Goal: Task Accomplishment & Management: Manage account settings

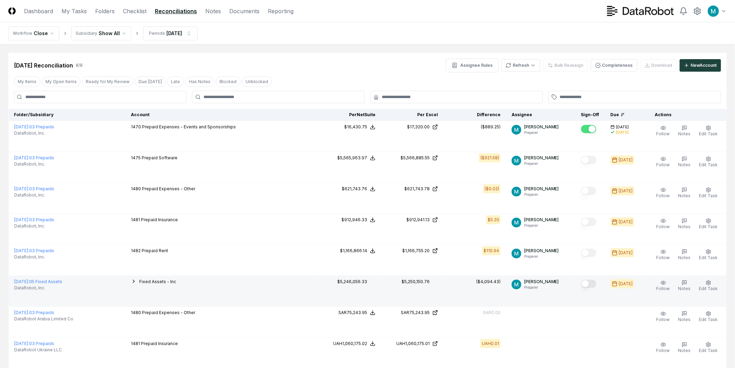
click at [157, 282] on span "Fixed Assets - Inc" at bounding box center [157, 281] width 37 height 5
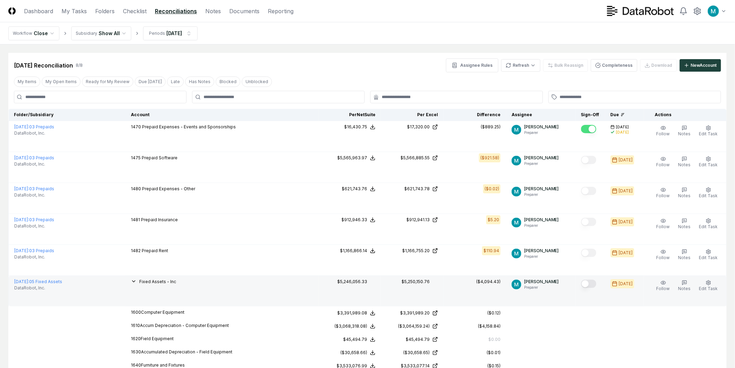
click at [157, 282] on span "Fixed Assets - Inc" at bounding box center [157, 281] width 37 height 5
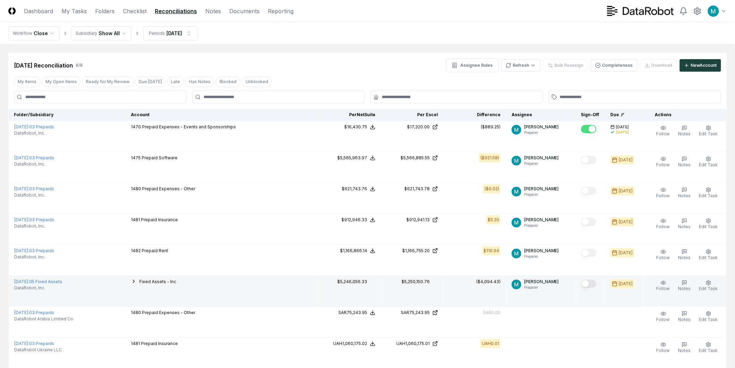
click at [157, 280] on span "Fixed Assets - Inc" at bounding box center [157, 281] width 37 height 5
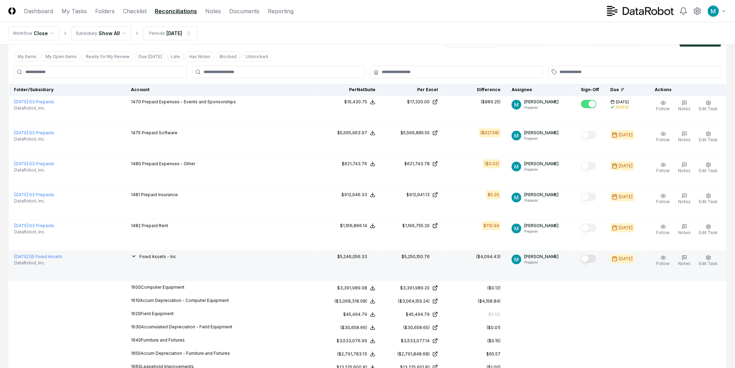
scroll to position [15, 0]
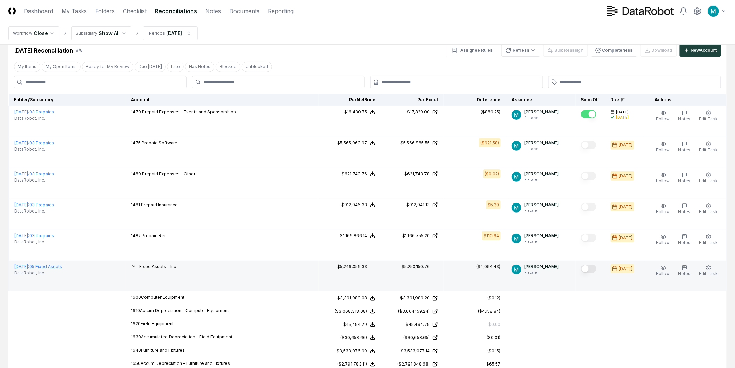
click at [174, 265] on span "Fixed Assets - Inc" at bounding box center [157, 266] width 37 height 5
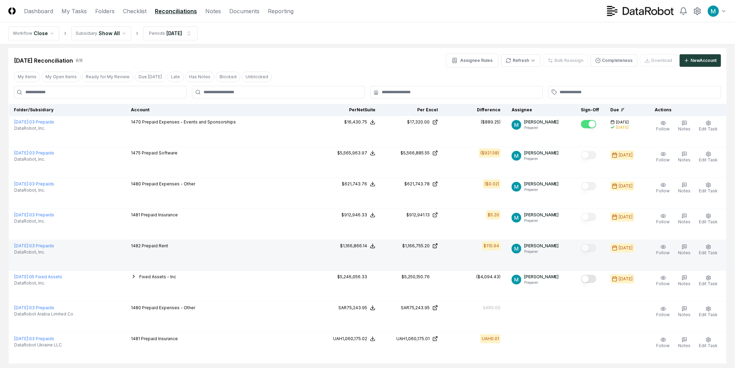
scroll to position [0, 0]
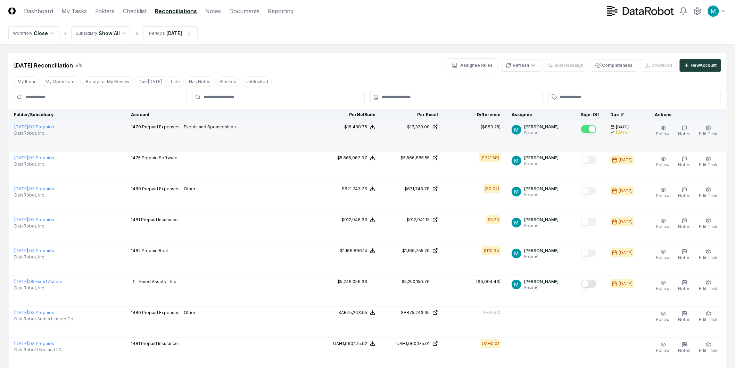
click at [497, 129] on div "($889.25)" at bounding box center [491, 127] width 20 height 6
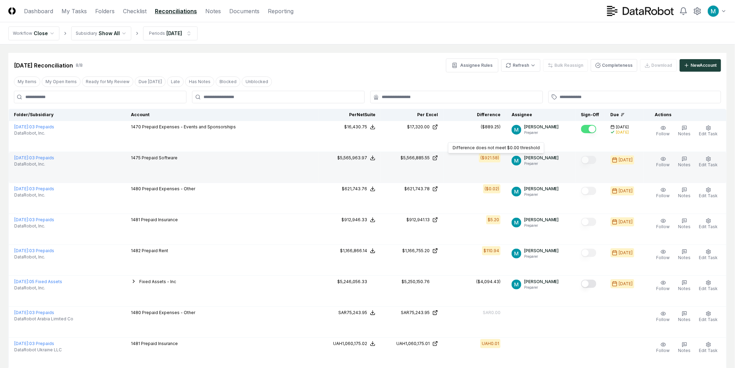
click at [494, 158] on div "($921.58)" at bounding box center [489, 158] width 19 height 6
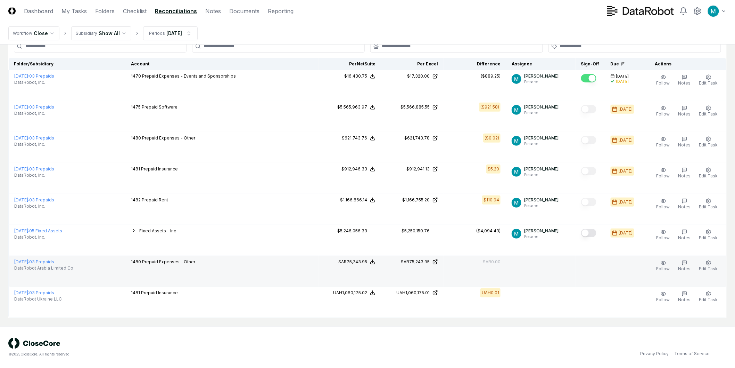
click at [494, 262] on div "SAR0.00" at bounding box center [492, 261] width 18 height 6
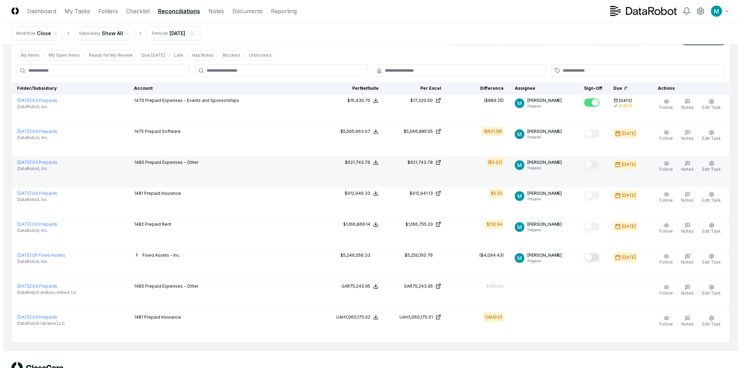
scroll to position [0, 0]
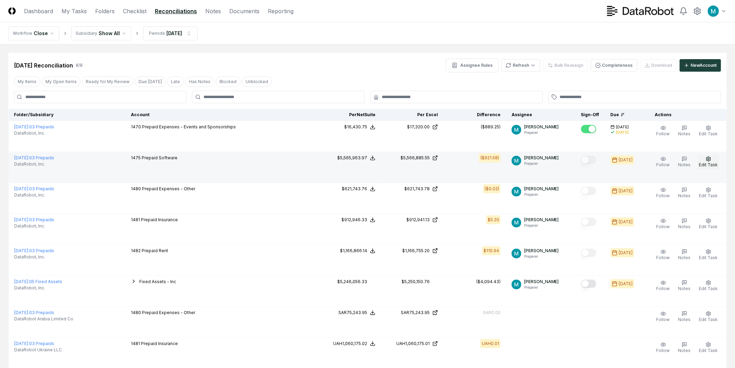
click at [706, 160] on button "Edit Task" at bounding box center [709, 162] width 22 height 15
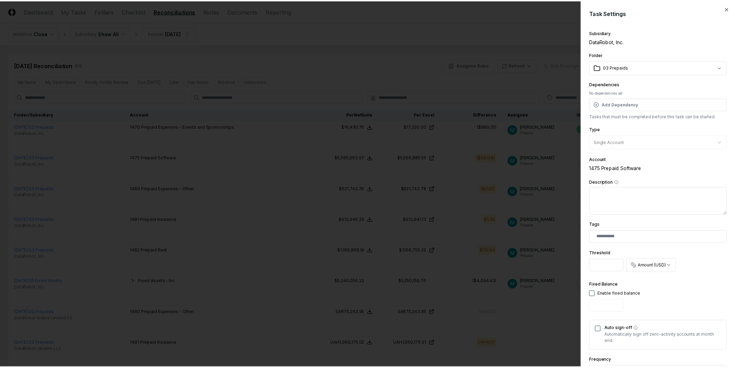
scroll to position [88, 0]
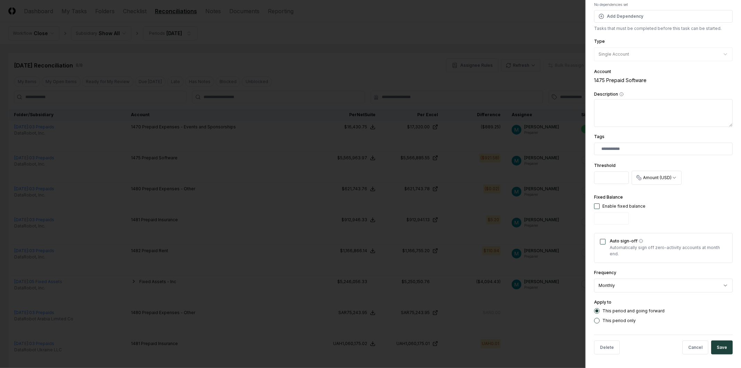
drag, startPoint x: 610, startPoint y: 178, endPoint x: 571, endPoint y: 170, distance: 39.6
click at [572, 176] on body "CloseCore Dashboard My Tasks Folders Checklist Reconciliations Notes Documents …" at bounding box center [367, 209] width 735 height 418
type input "*"
click at [651, 178] on body "CloseCore Dashboard My Tasks Folders Checklist Reconciliations Notes Documents …" at bounding box center [367, 209] width 735 height 418
select select "*******"
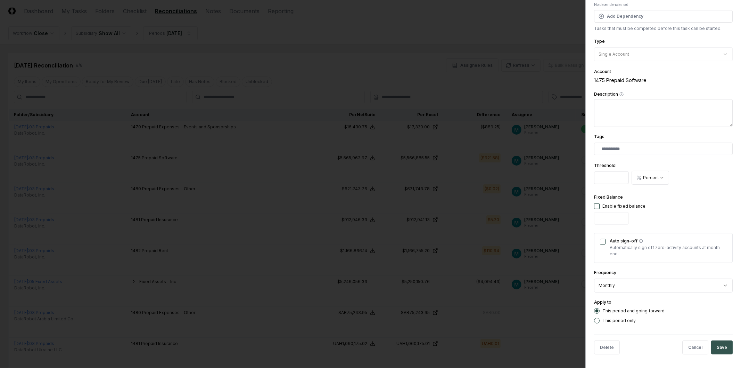
click at [711, 349] on button "Save" at bounding box center [722, 347] width 22 height 14
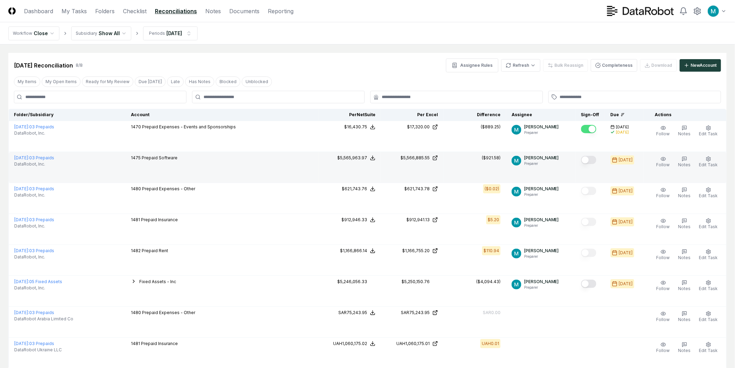
click at [587, 162] on button "Mark complete" at bounding box center [588, 160] width 15 height 8
drag, startPoint x: 483, startPoint y: 155, endPoint x: 504, endPoint y: 159, distance: 20.9
click at [501, 158] on div "($921.58)" at bounding box center [474, 158] width 51 height 6
drag, startPoint x: 509, startPoint y: 160, endPoint x: 489, endPoint y: 159, distance: 19.8
click at [489, 159] on td "($921.58)" at bounding box center [475, 167] width 63 height 31
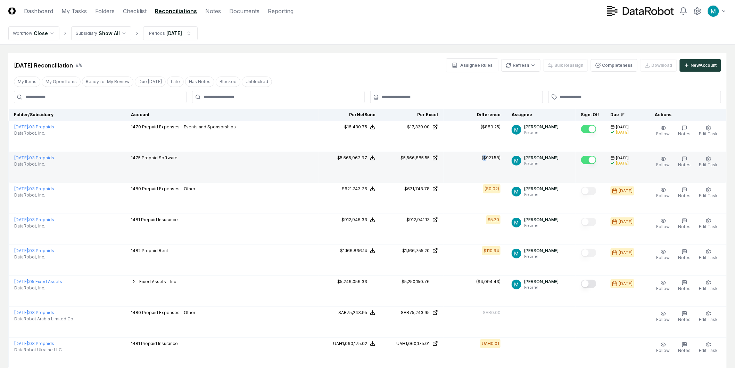
click at [490, 161] on td "($921.58)" at bounding box center [475, 167] width 63 height 31
click at [500, 157] on div "($921.58)" at bounding box center [491, 158] width 19 height 6
